Goal: Transaction & Acquisition: Purchase product/service

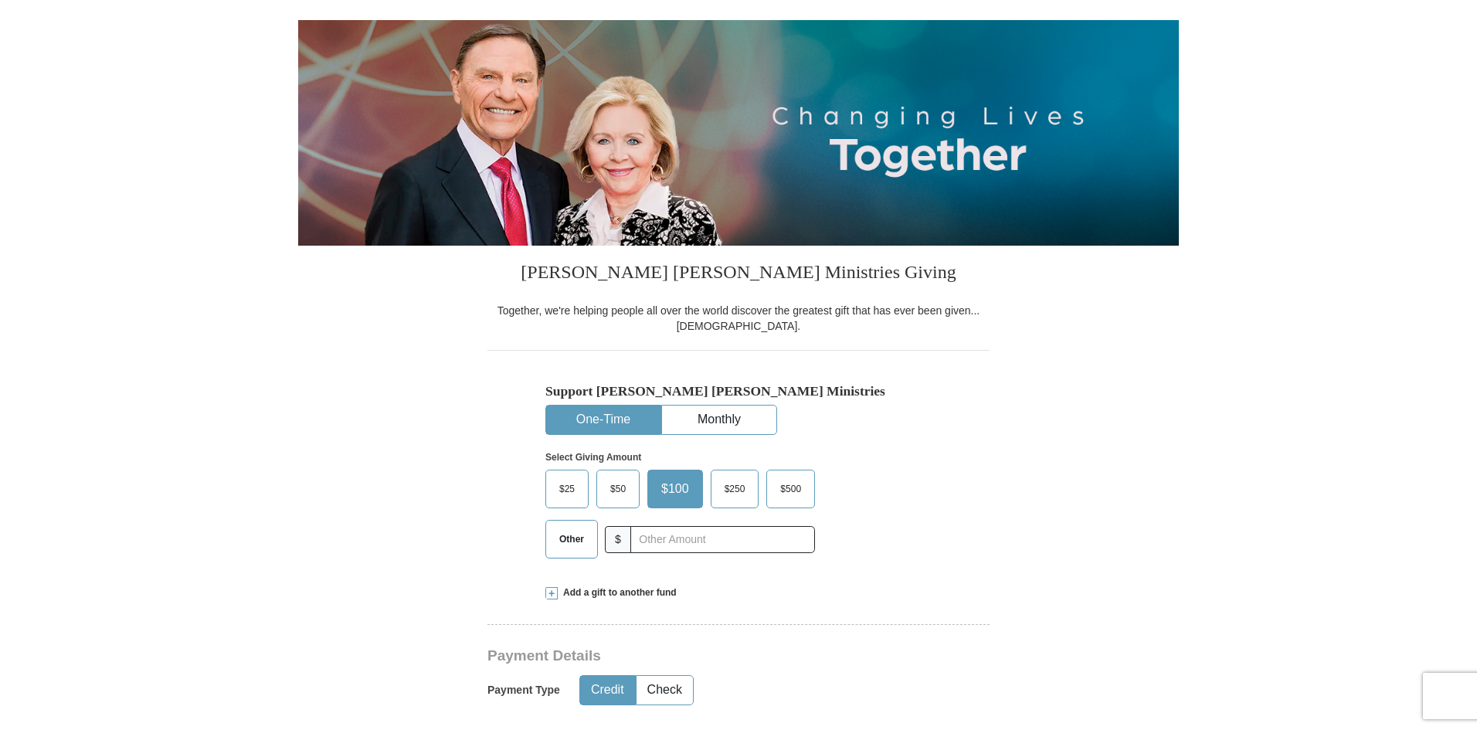
scroll to position [294, 0]
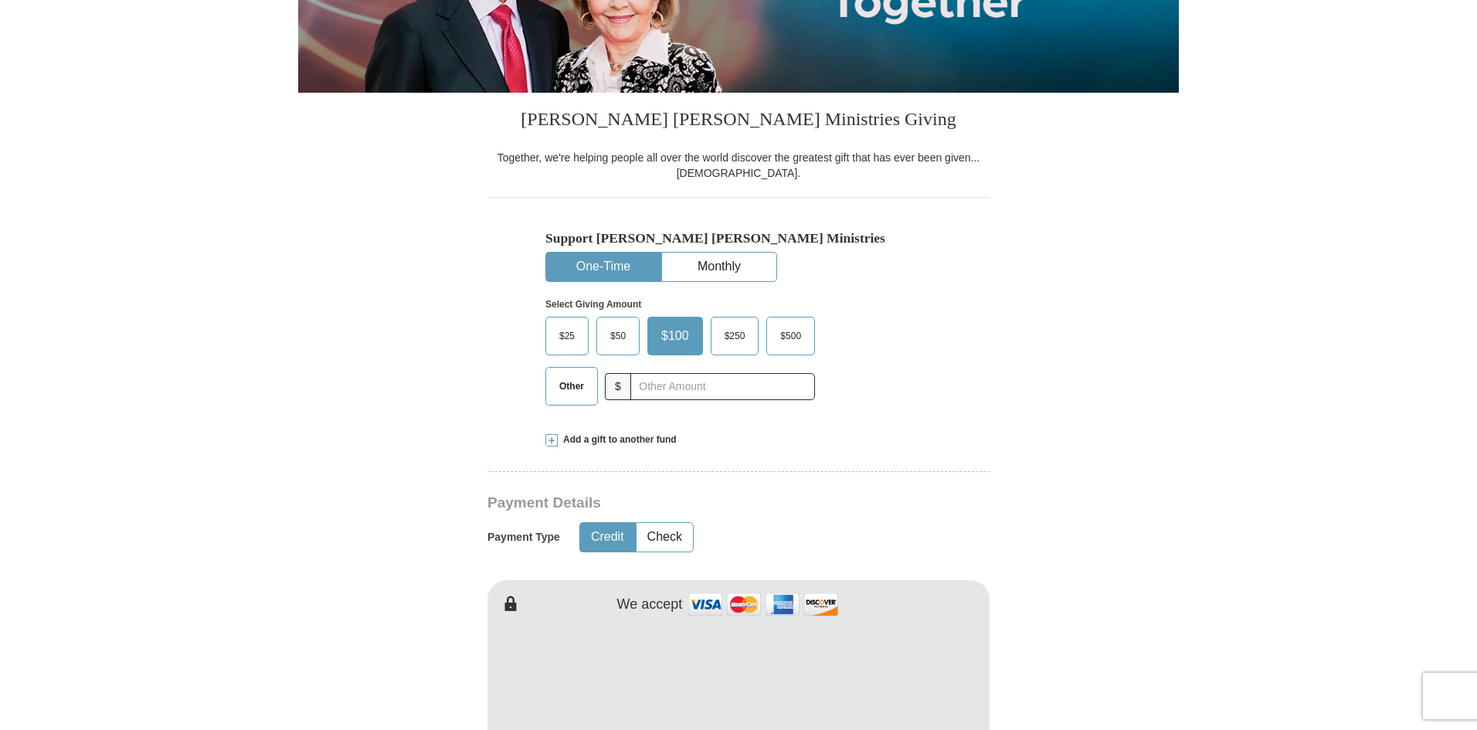
click at [562, 380] on span "Other" at bounding box center [572, 386] width 40 height 23
click at [0, 0] on input "Other" at bounding box center [0, 0] width 0 height 0
type input "45.00"
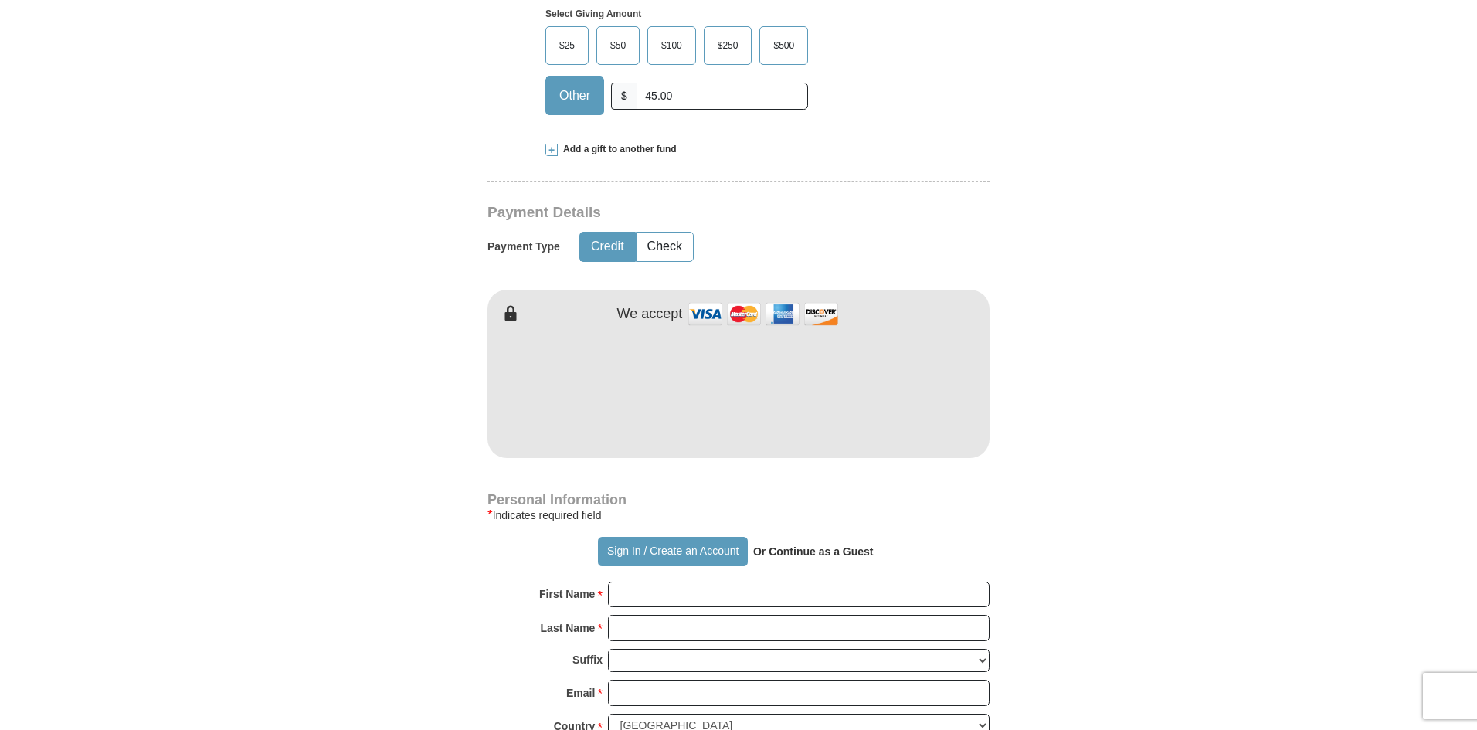
scroll to position [641, 0]
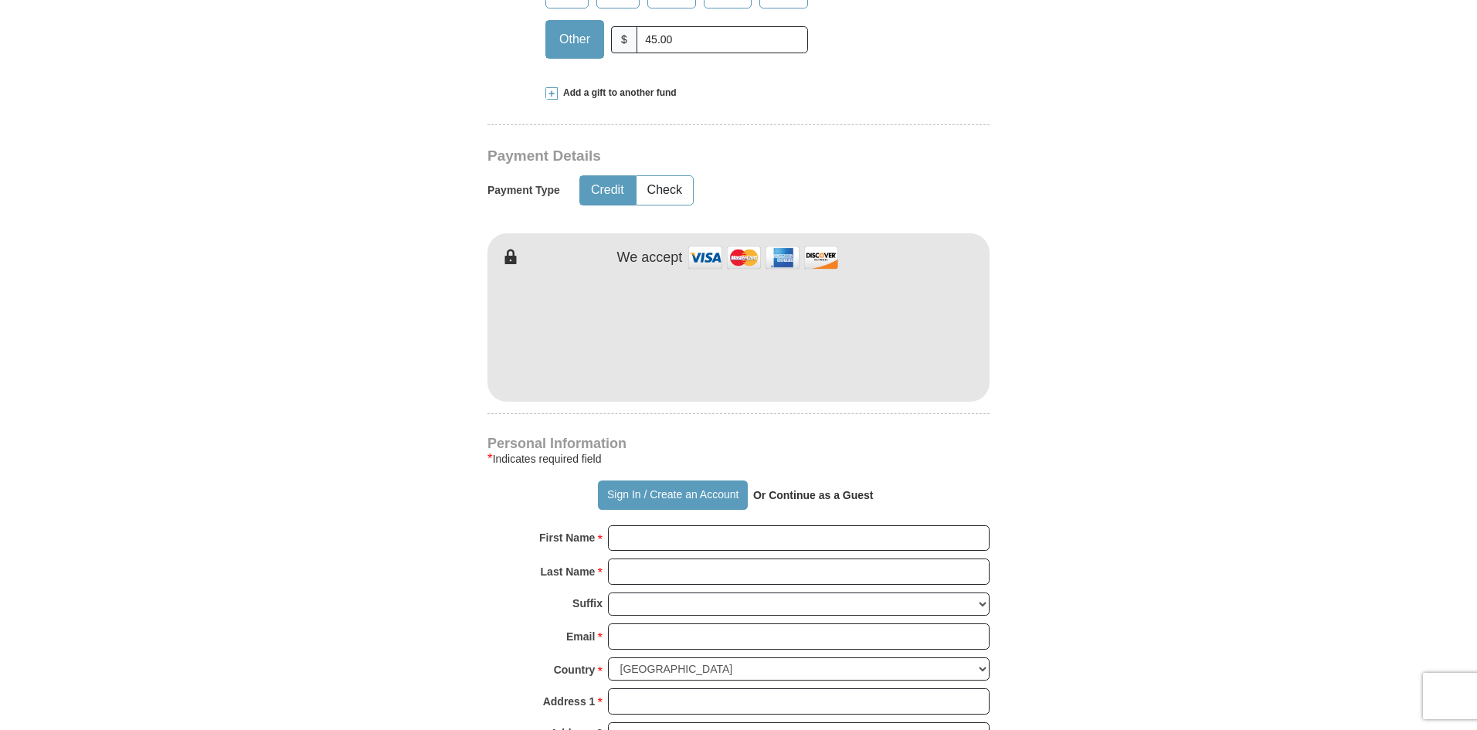
click at [650, 525] on div "Personal Information * Indicates required field Sign In / Create an Account Or …" at bounding box center [738, 666] width 502 height 458
click at [655, 540] on input "First Name *" at bounding box center [799, 538] width 382 height 26
type input "[PERSON_NAME]"
click at [671, 570] on input "Last Name *" at bounding box center [799, 572] width 382 height 26
type input "[PERSON_NAME]"
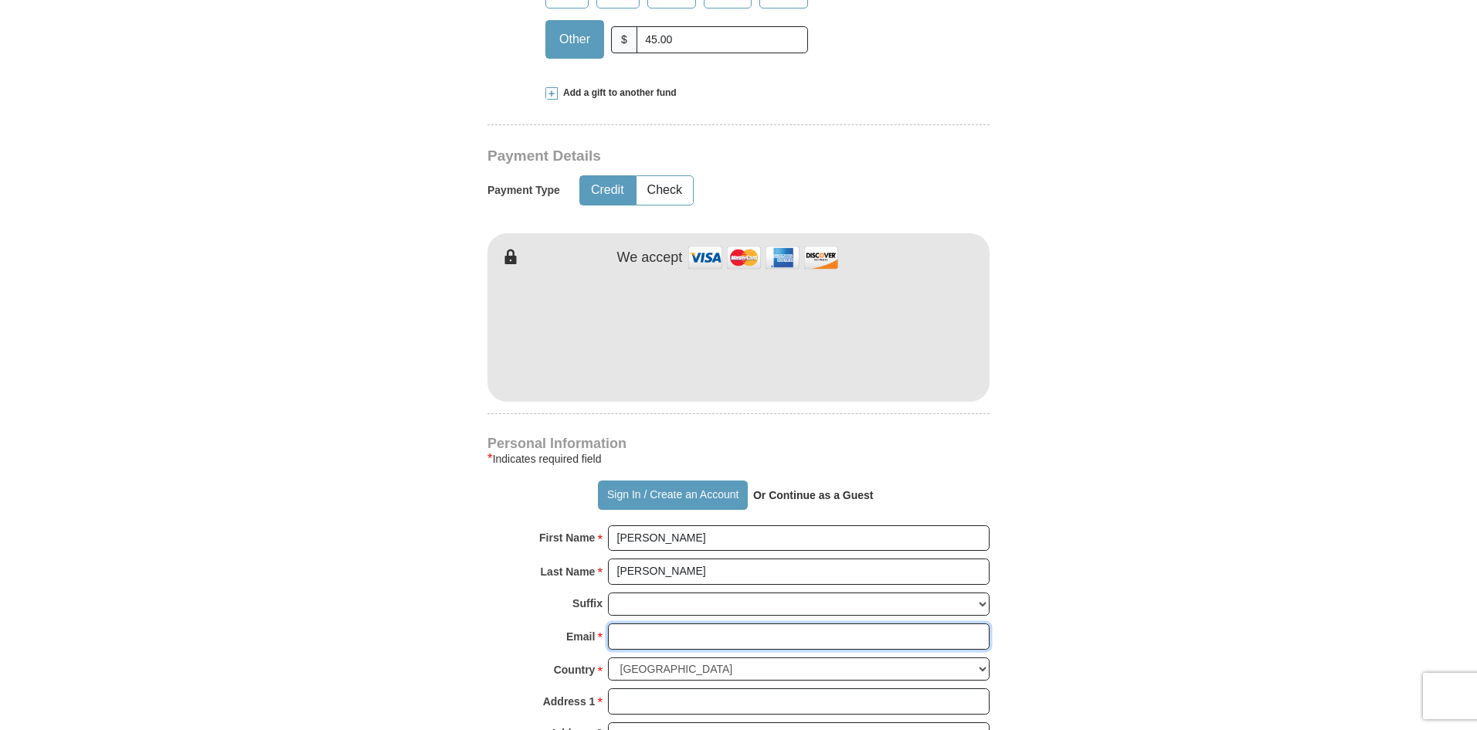
click at [650, 640] on input "Email *" at bounding box center [799, 636] width 382 height 26
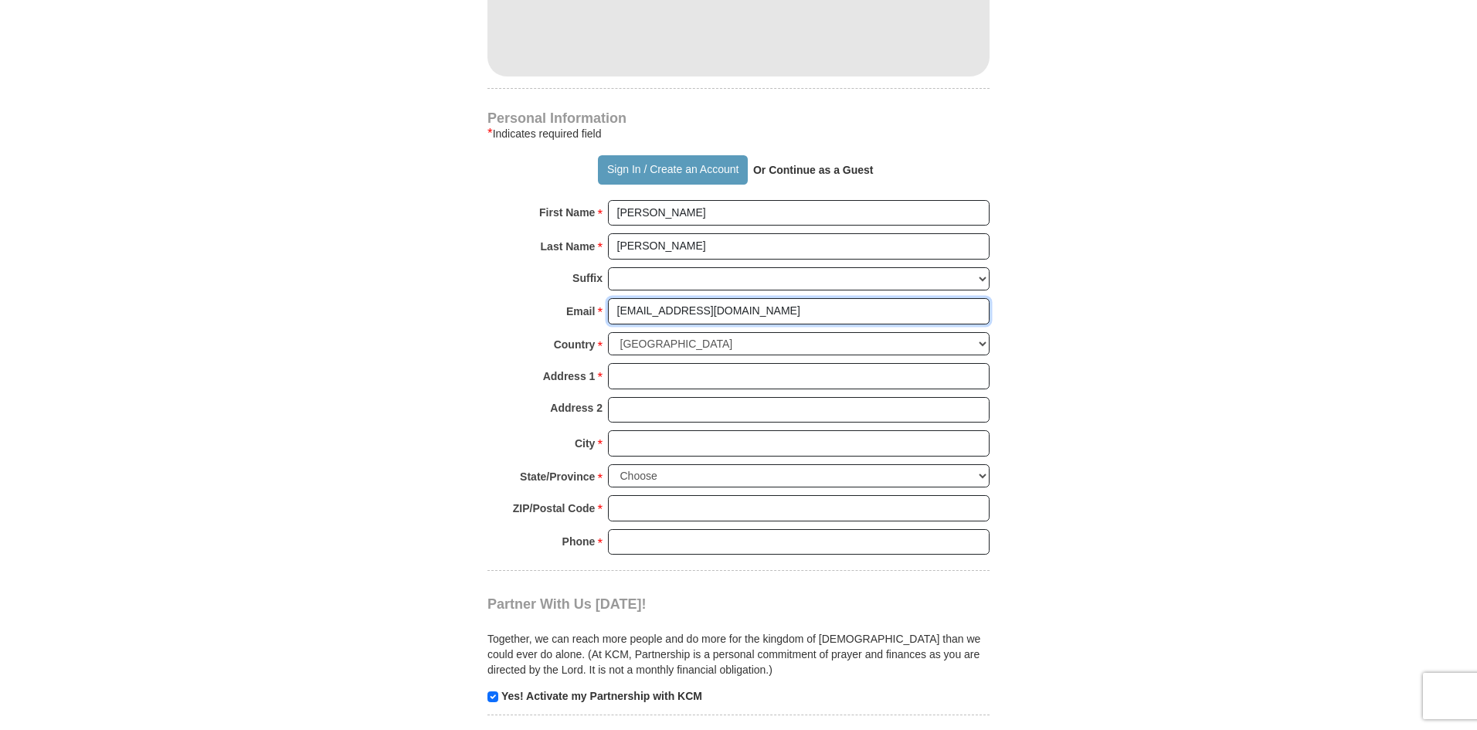
scroll to position [970, 0]
type input "[EMAIL_ADDRESS][DOMAIN_NAME]"
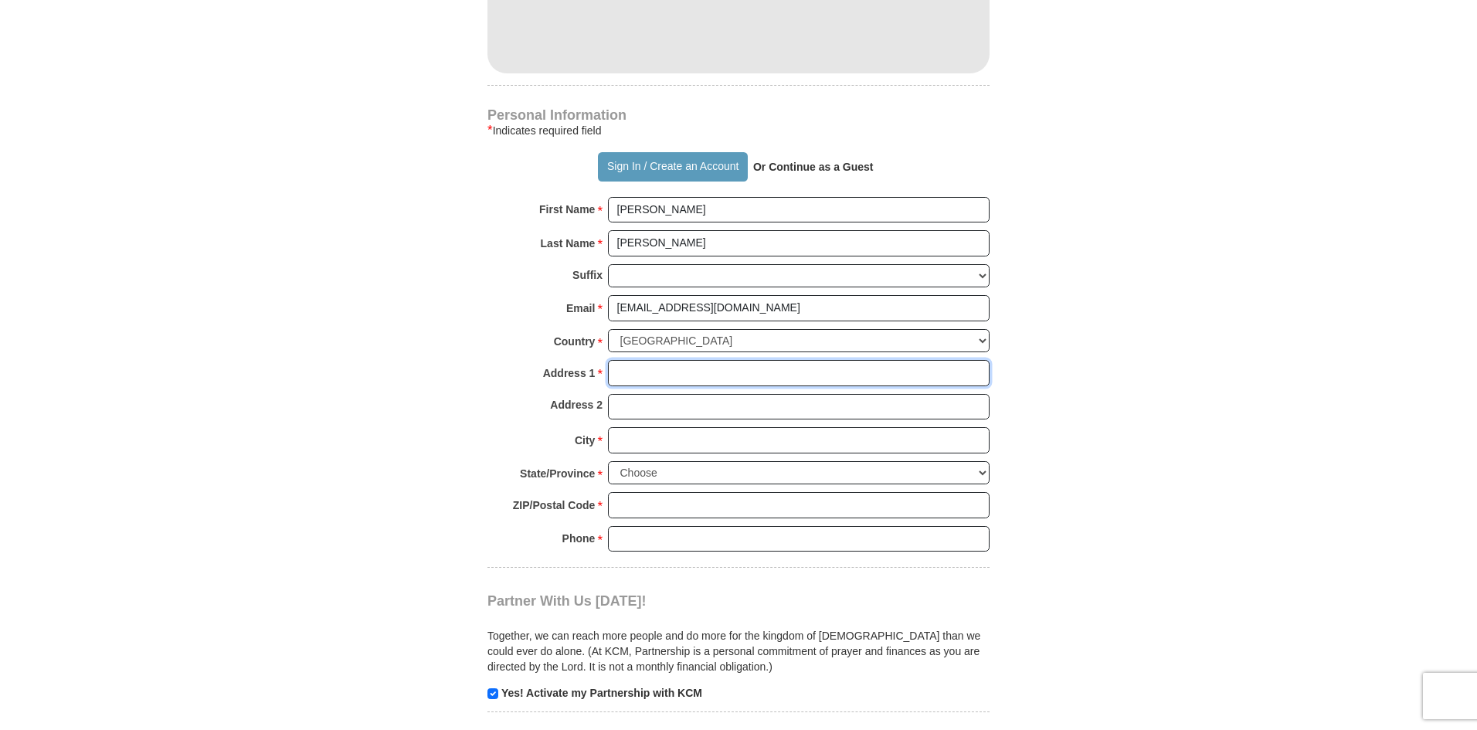
click at [675, 369] on input "Address 1 *" at bounding box center [799, 373] width 382 height 26
type input "[STREET_ADDRESS][PERSON_NAME]"
click at [654, 420] on body "Sign In Already have an account? Sign in for faster giving. Don't have an accou…" at bounding box center [738, 510] width 1477 height 2960
type input "Apt 111"
click at [650, 447] on input "City *" at bounding box center [799, 440] width 382 height 26
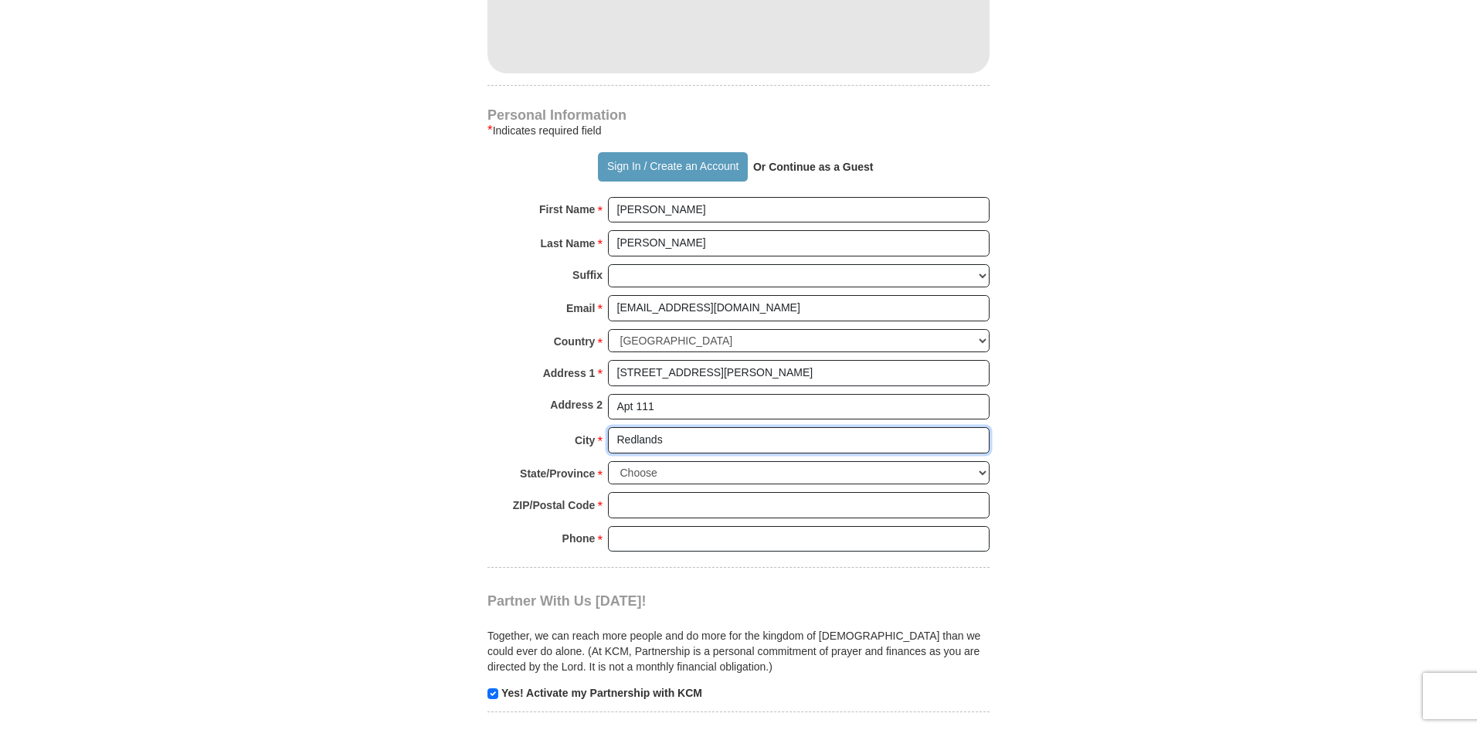
type input "Redlands"
click at [977, 474] on select "Choose [US_STATE] [US_STATE] [US_STATE] [US_STATE] [US_STATE] Armed Forces Amer…" at bounding box center [799, 473] width 382 height 24
select select "CA"
click at [608, 461] on select "Choose [US_STATE] [US_STATE] [US_STATE] [US_STATE] [US_STATE] Armed Forces Amer…" at bounding box center [799, 473] width 382 height 24
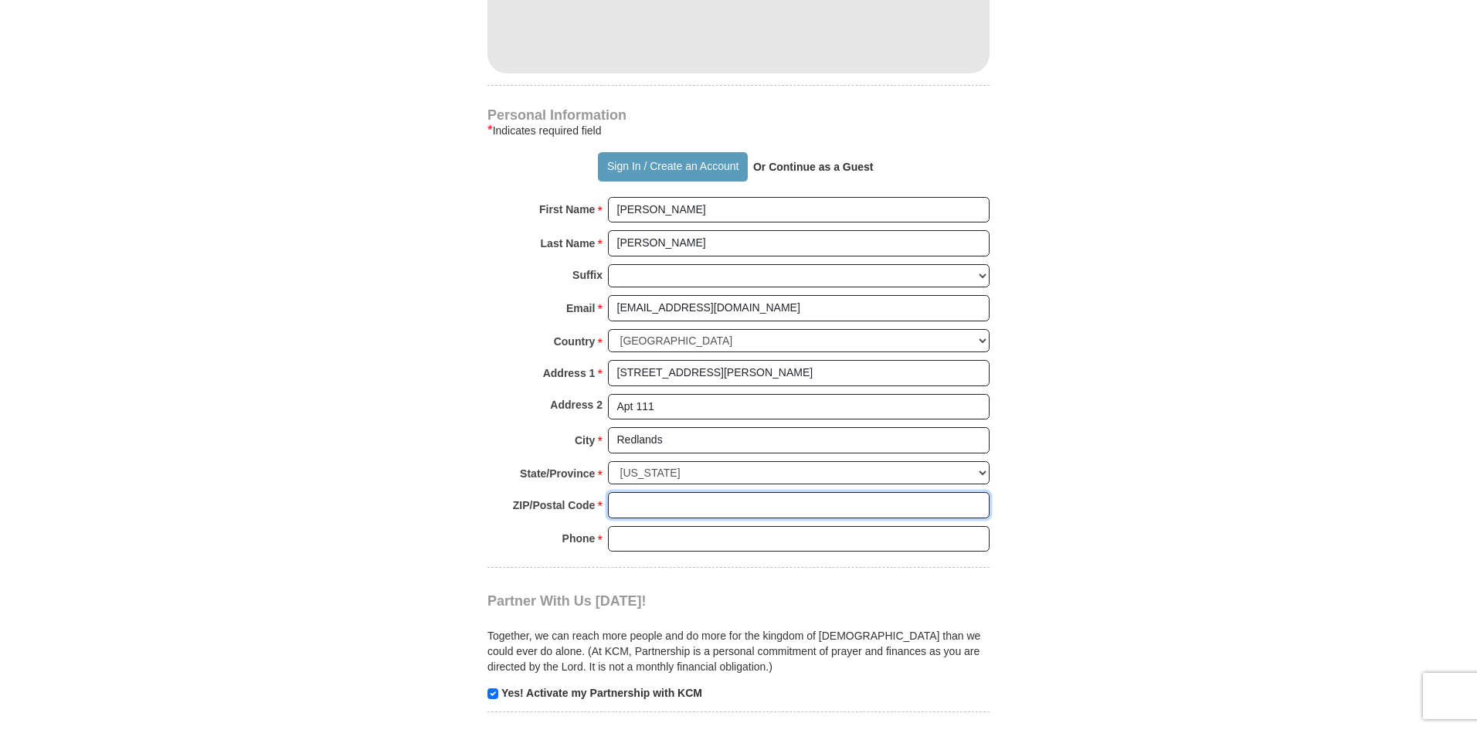
click at [647, 503] on input "ZIP/Postal Code *" at bounding box center [799, 505] width 382 height 26
type input "92374"
click at [644, 535] on input "Phone * *" at bounding box center [799, 539] width 382 height 26
click at [694, 538] on input "8402342542" at bounding box center [799, 539] width 382 height 26
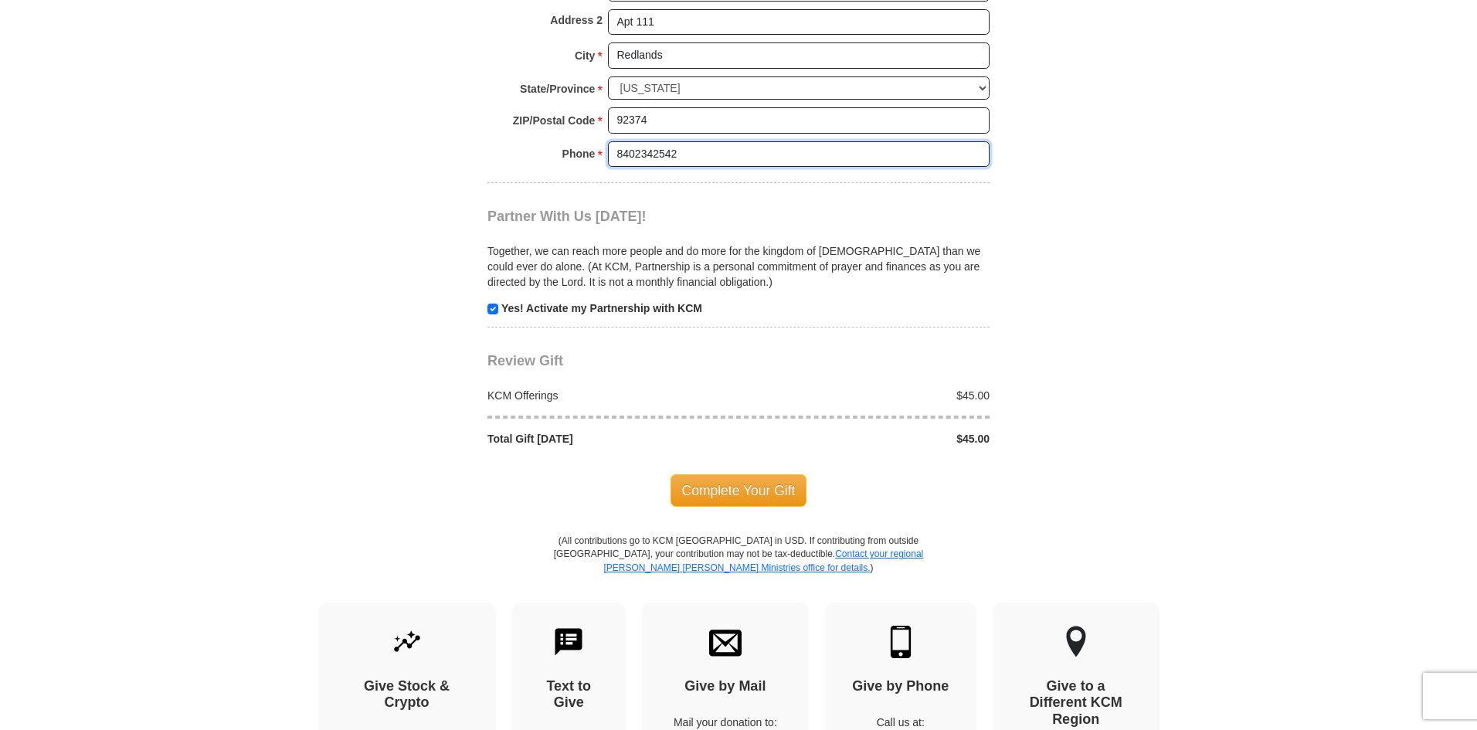
scroll to position [1386, 0]
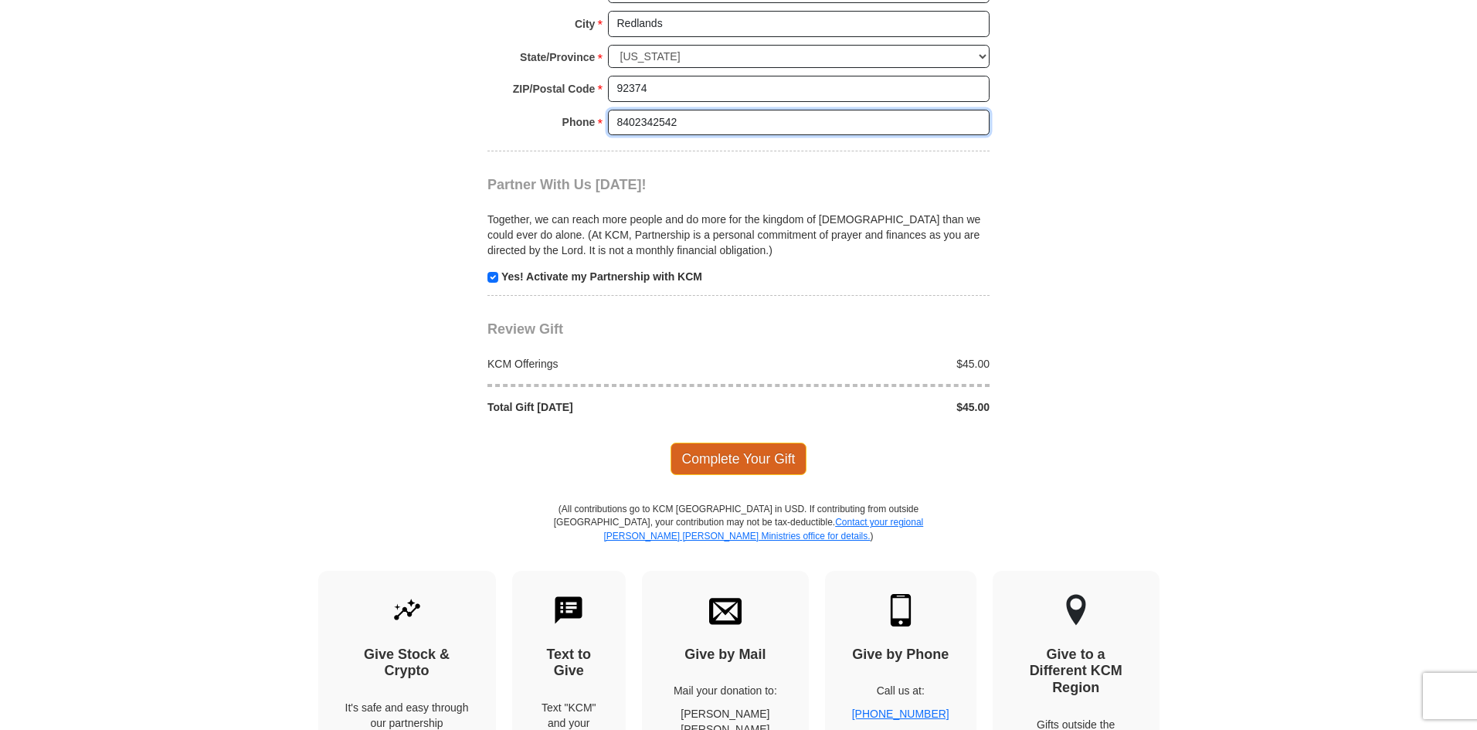
type input "8402342542"
click at [761, 465] on span "Complete Your Gift" at bounding box center [739, 459] width 137 height 32
